Goal: Navigation & Orientation: Find specific page/section

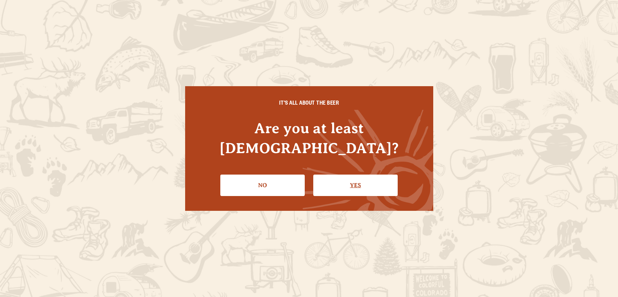
click at [343, 177] on link "Yes" at bounding box center [355, 185] width 84 height 21
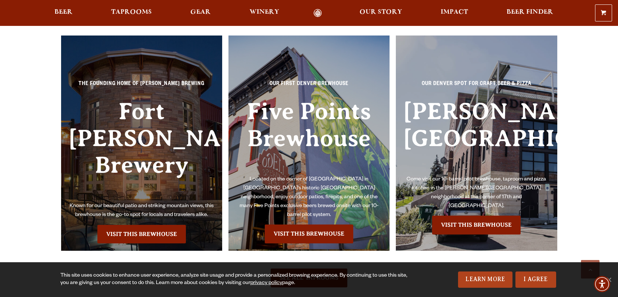
scroll to position [1644, 0]
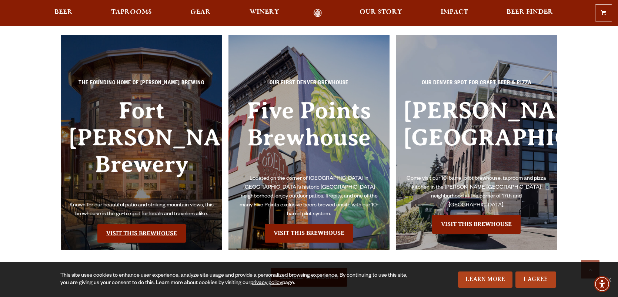
click at [130, 224] on link "Visit this Brewhouse" at bounding box center [141, 233] width 89 height 19
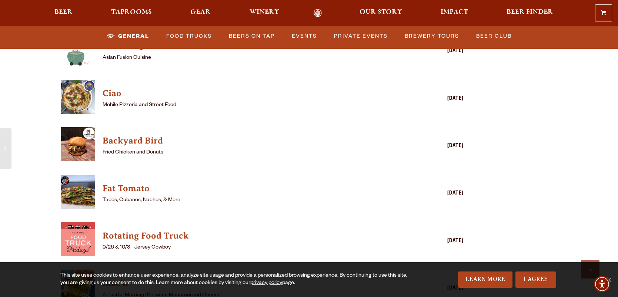
scroll to position [1902, 0]
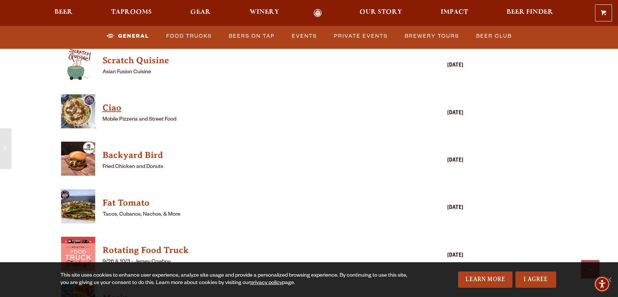
click at [106, 102] on h4 "Ciao" at bounding box center [252, 108] width 298 height 12
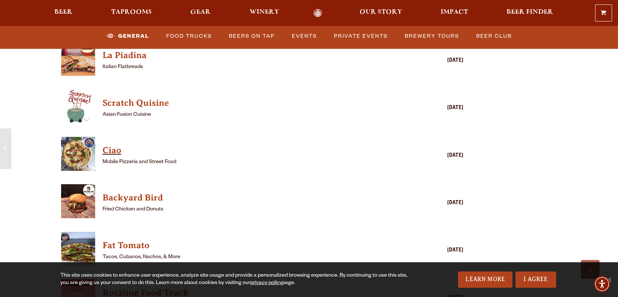
scroll to position [1862, 0]
